Goal: Information Seeking & Learning: Learn about a topic

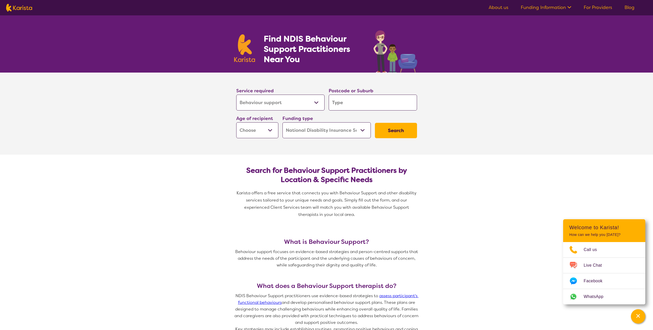
select select "Behaviour support"
select select "NDIS"
select select "Behaviour support"
select select "NDIS"
click at [365, 104] on input "search" at bounding box center [373, 103] width 88 height 16
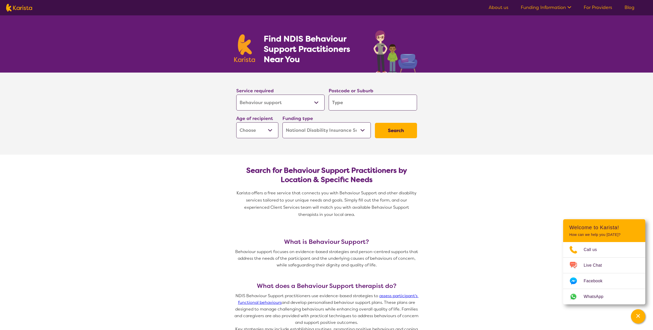
type input "4"
type input "47"
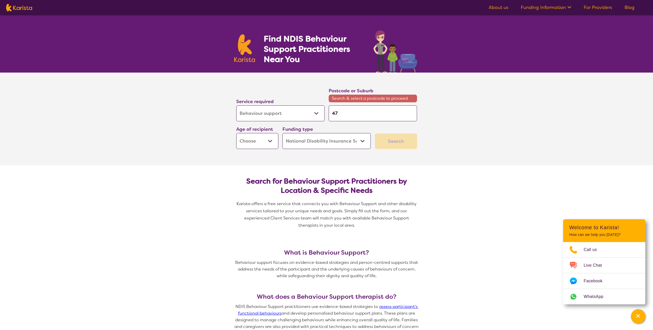
type input "473"
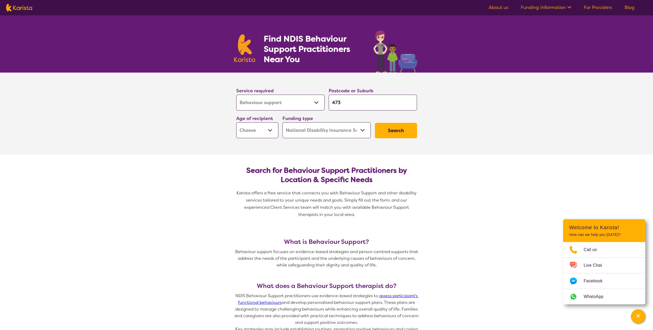
type input "4730"
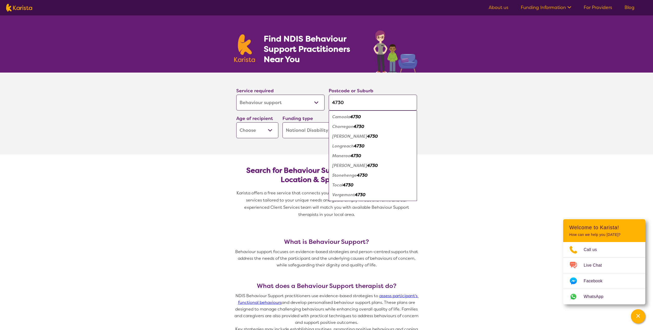
type input "473"
type input "47"
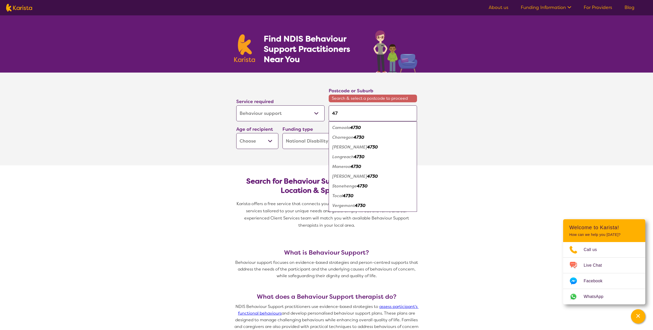
type input "4"
type input "43"
type input "437"
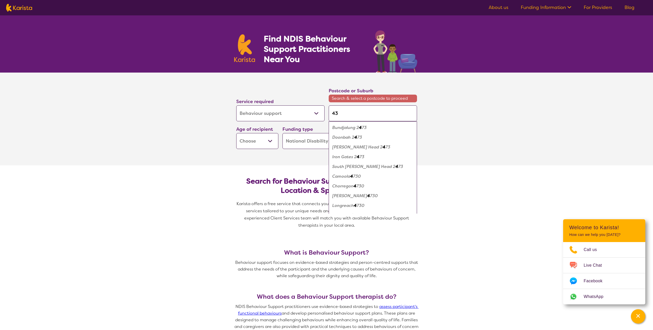
type input "437"
type input "4370"
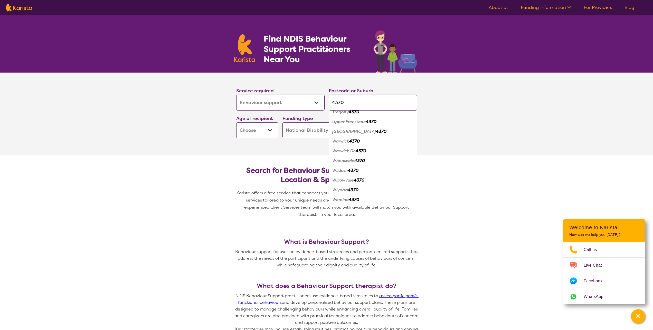
scroll to position [369, 0]
type input "4370"
click at [343, 138] on em "Warwick" at bounding box center [340, 138] width 17 height 5
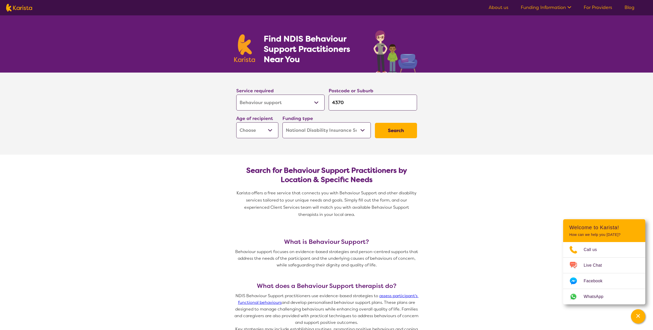
click at [236, 122] on select "Early Childhood - 0 to 9 Child - 10 to 11 Adolescent - 12 to 17 Adult - 18 to 6…" at bounding box center [257, 130] width 42 height 16
select select "AS"
click option "Adolescent - 12 to 17" at bounding box center [0, 0] width 0 height 0
select select "AS"
click at [282, 122] on select "Home Care Package (HCP) National Disability Insurance Scheme (NDIS) I don't know" at bounding box center [326, 130] width 88 height 16
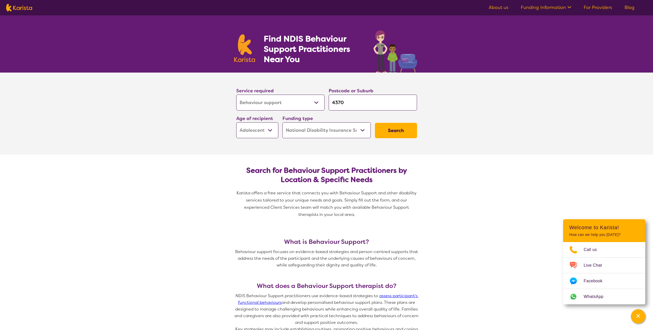
select select "i-don-t-know"
click option "I don't know" at bounding box center [0, 0] width 0 height 0
select select "i-don-t-know"
click at [400, 130] on button "Search" at bounding box center [396, 130] width 42 height 15
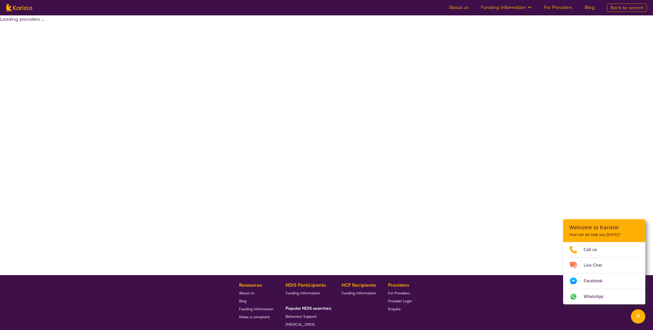
select select "Behaviour support"
select select "AS"
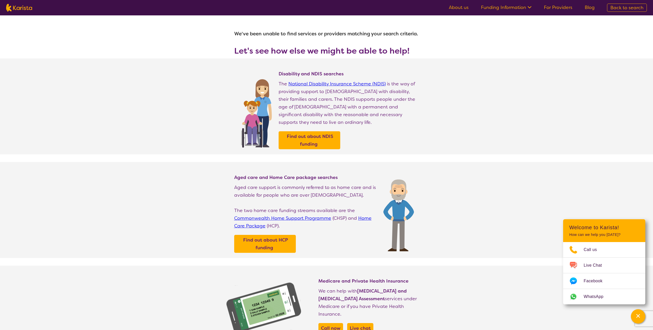
select select "Behaviour support"
select select "AS"
select select "NDIS"
select select "Behaviour support"
select select "AS"
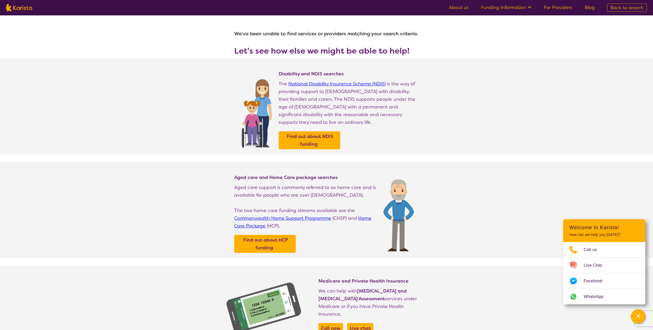
select select "NDIS"
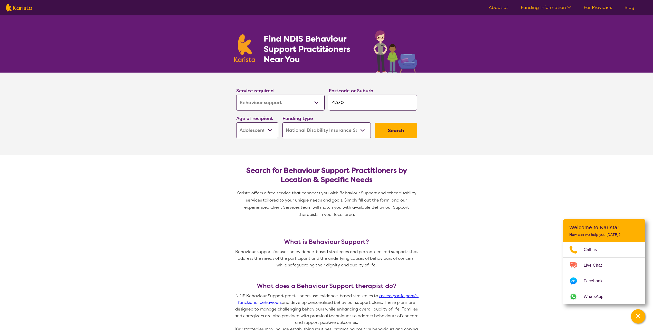
click at [282, 122] on select "Home Care Package (HCP) National Disability Insurance Scheme (NDIS) I don't know" at bounding box center [326, 130] width 88 height 16
click option "National Disability Insurance Scheme (NDIS)" at bounding box center [0, 0] width 0 height 0
click at [407, 132] on button "Search" at bounding box center [396, 130] width 42 height 15
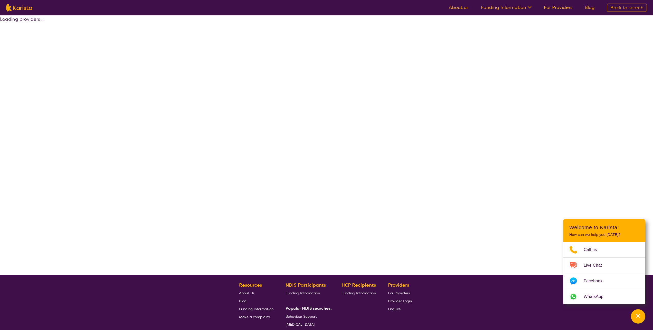
select select "by_score"
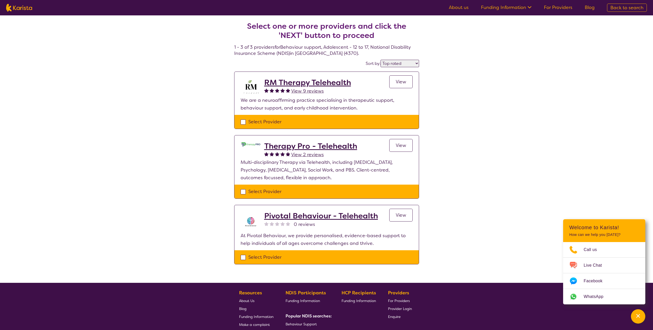
select select "Behaviour support"
select select "AS"
select select "NDIS"
select select "Behaviour support"
select select "AS"
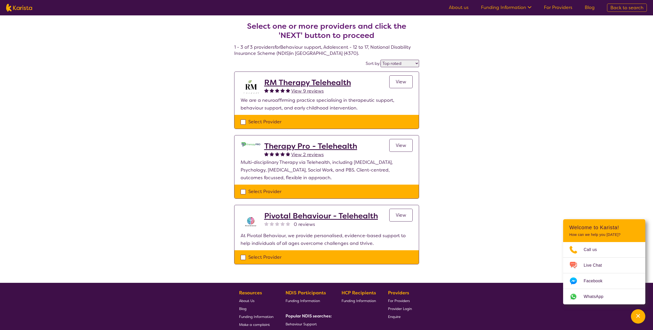
select select "NDIS"
